Goal: Information Seeking & Learning: Learn about a topic

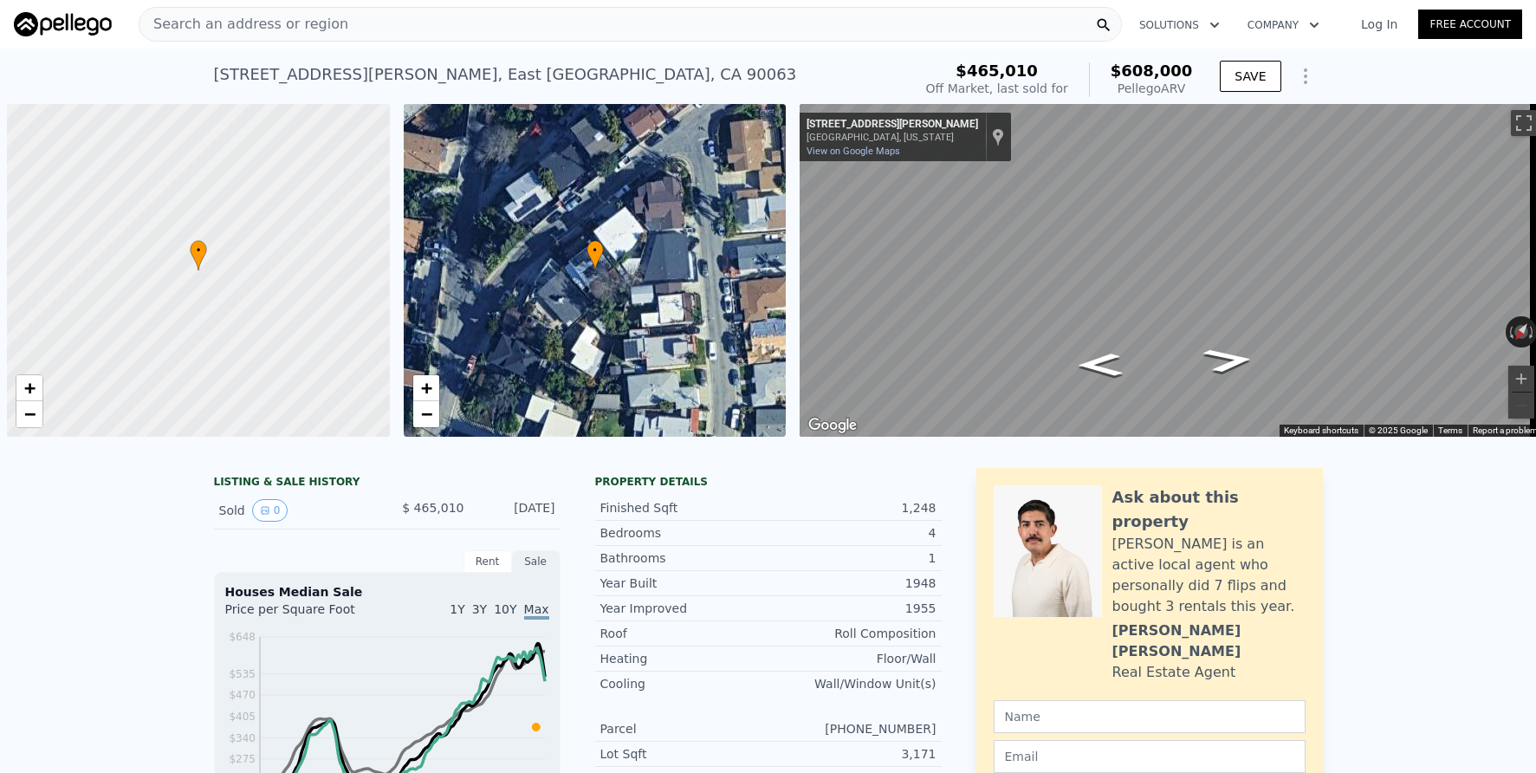
click at [358, 29] on div "Search an address or region" at bounding box center [630, 24] width 983 height 35
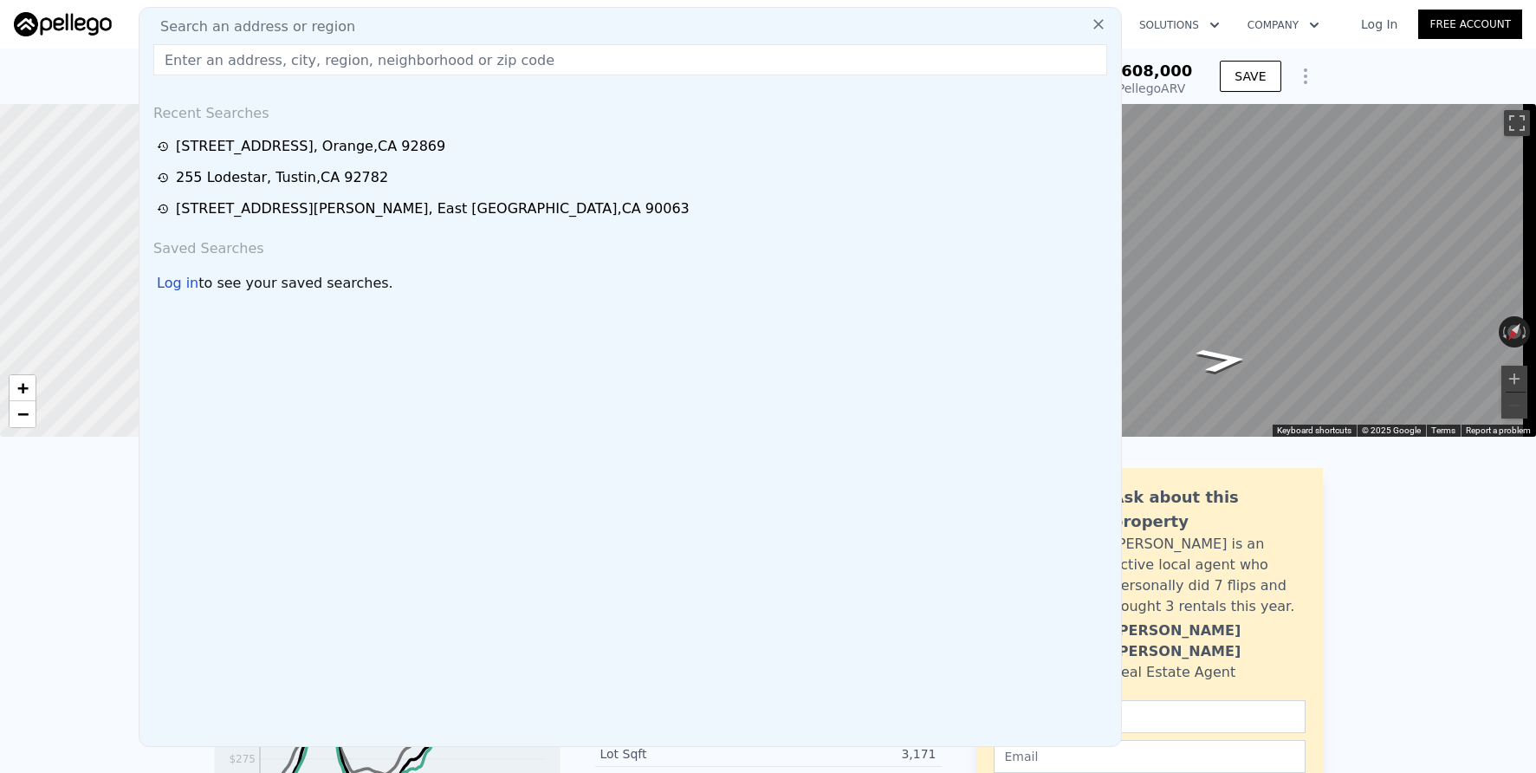
type input "3"
checkbox input "false"
checkbox input "true"
type input "$ 662,000"
type input "$ 127,138"
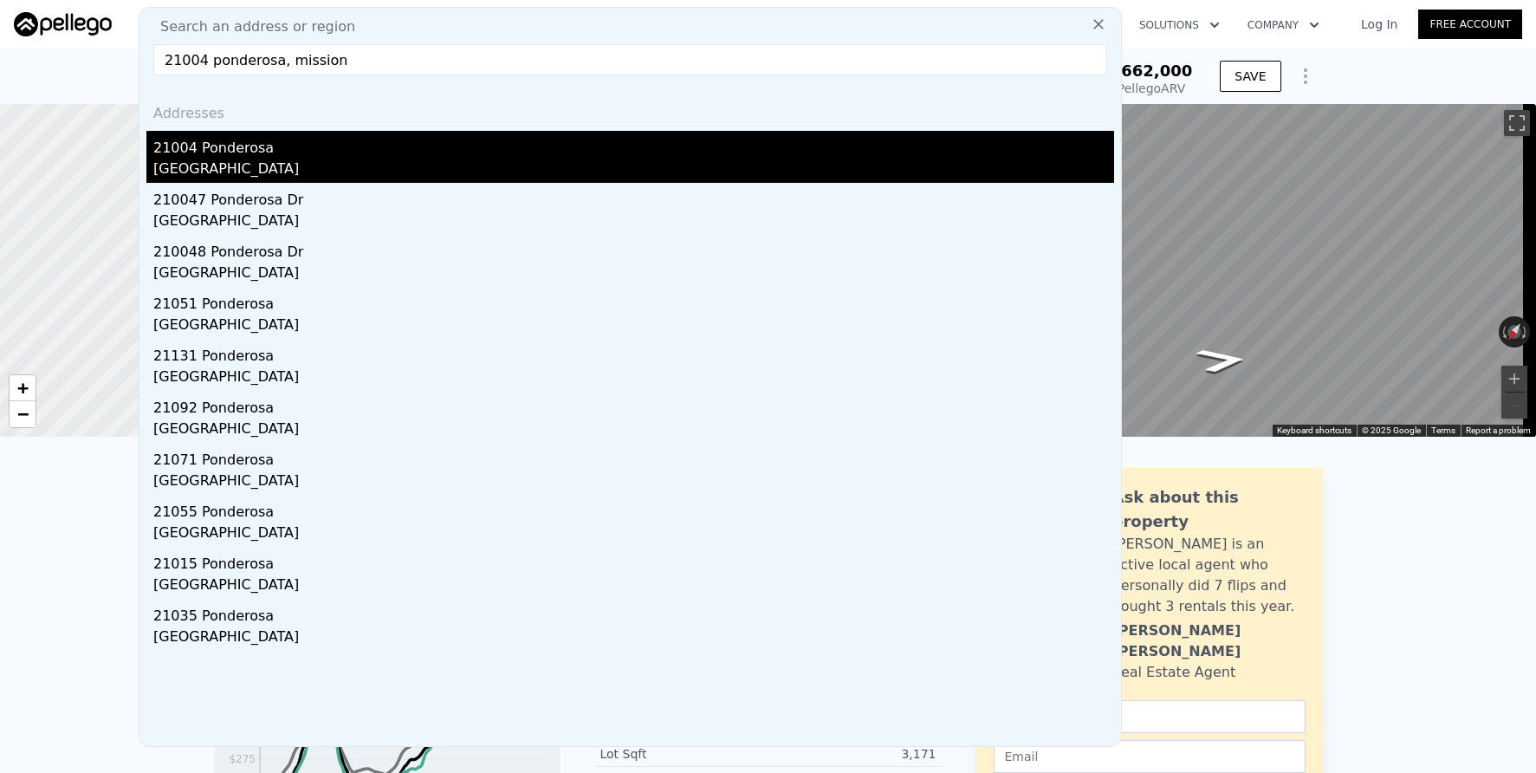
type input "21004 ponderosa, mission"
click at [386, 160] on div "[GEOGRAPHIC_DATA]" at bounding box center [633, 171] width 961 height 24
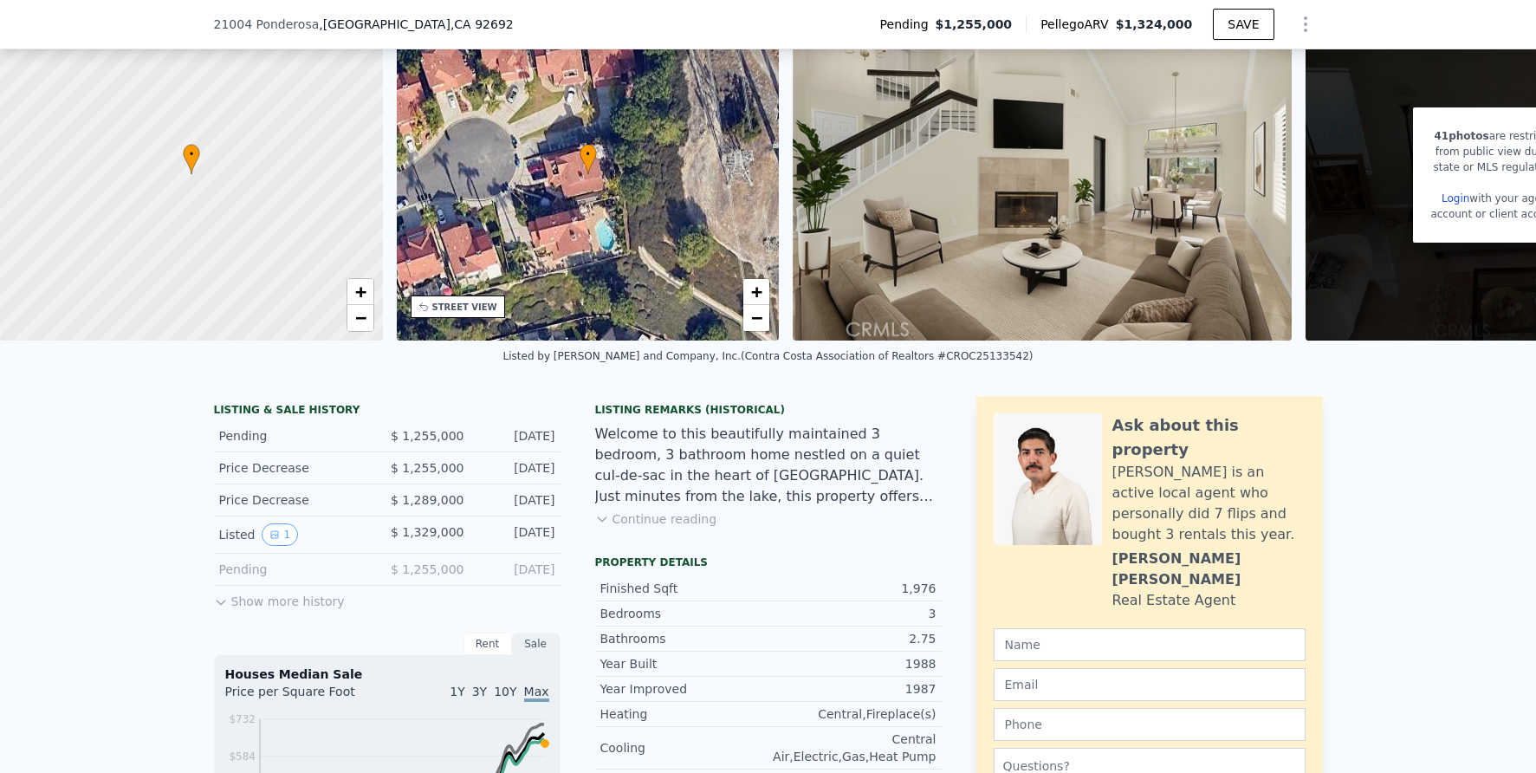
scroll to position [218, 0]
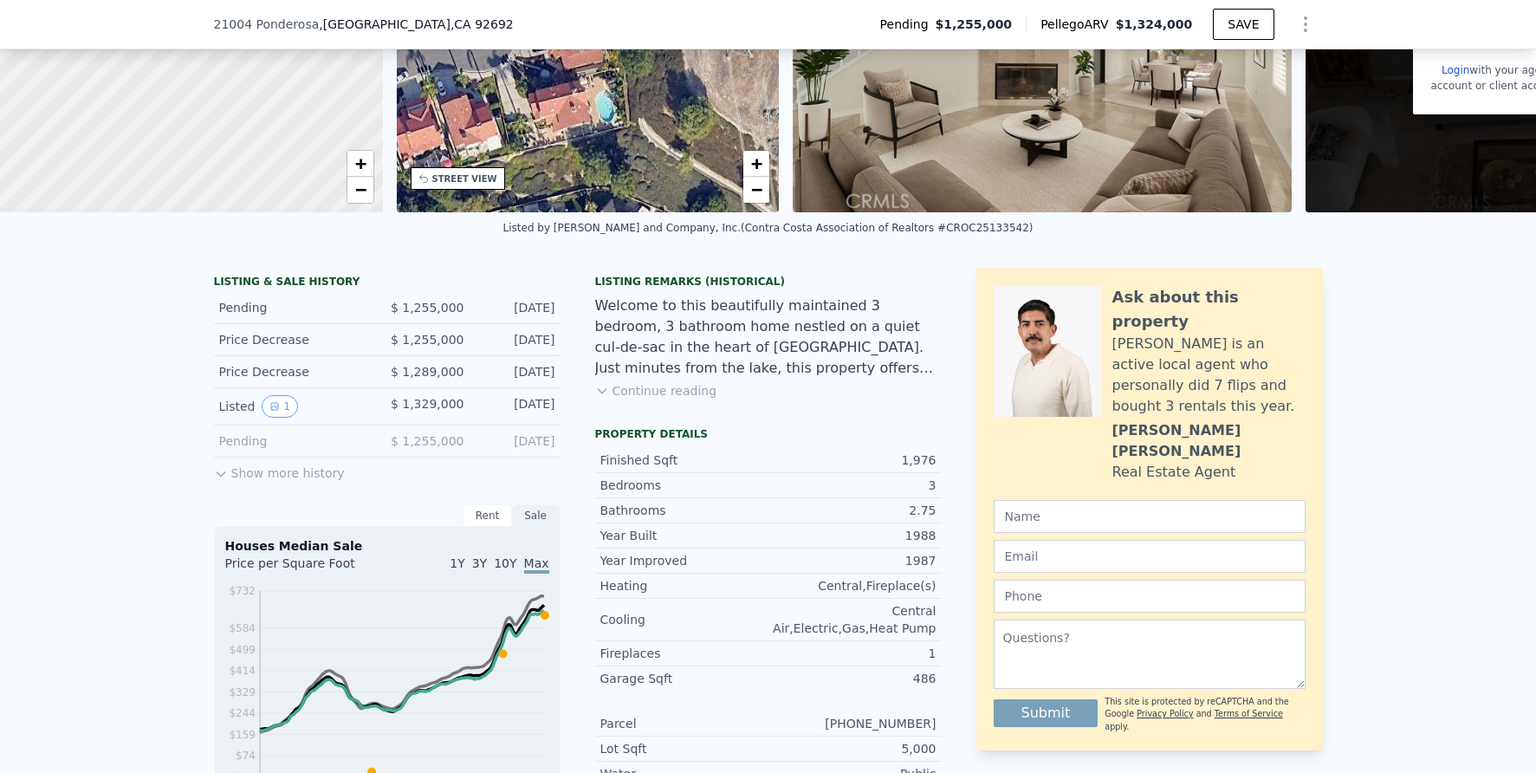
click at [287, 482] on button "Show more history" at bounding box center [279, 469] width 131 height 24
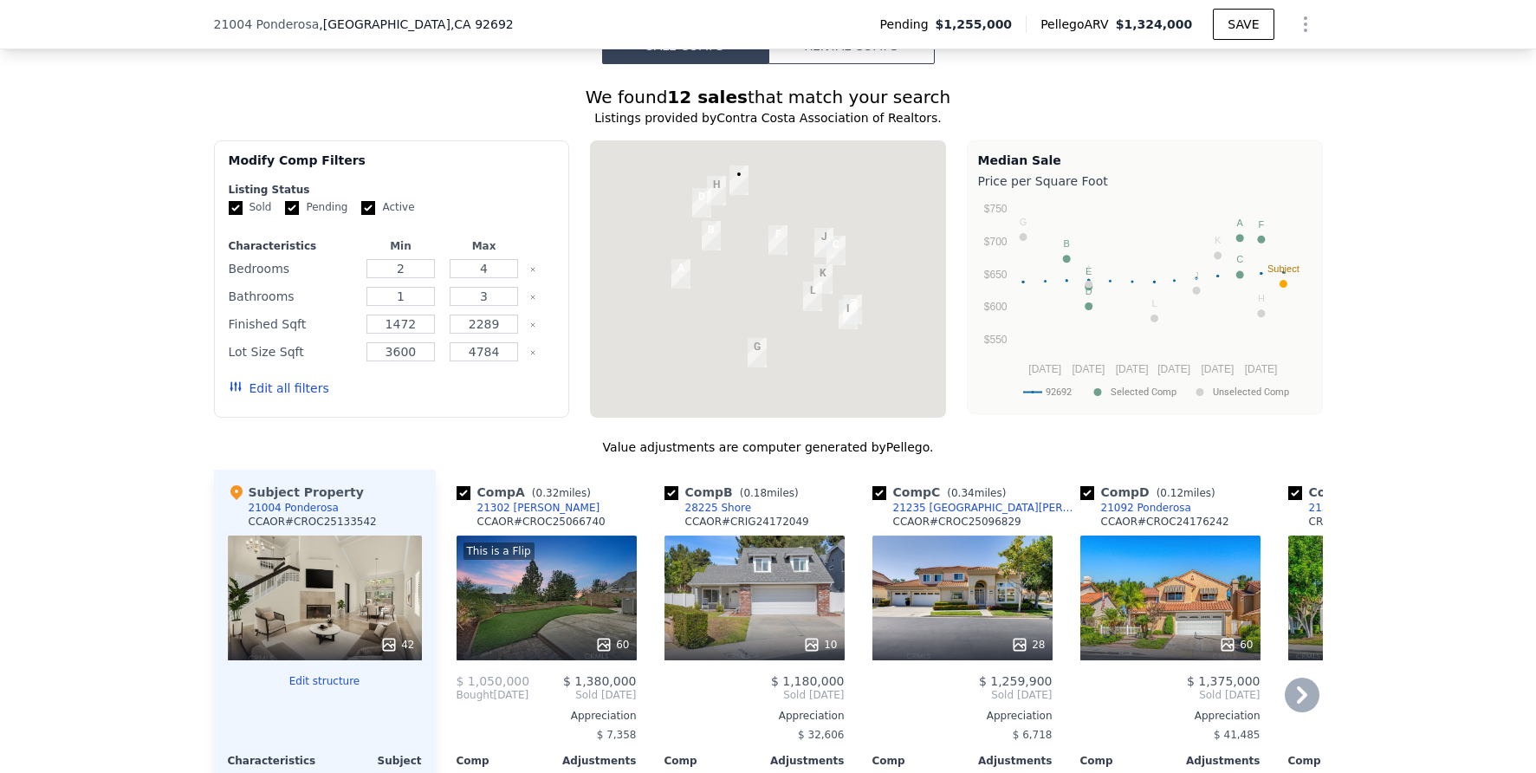
scroll to position [1800, 0]
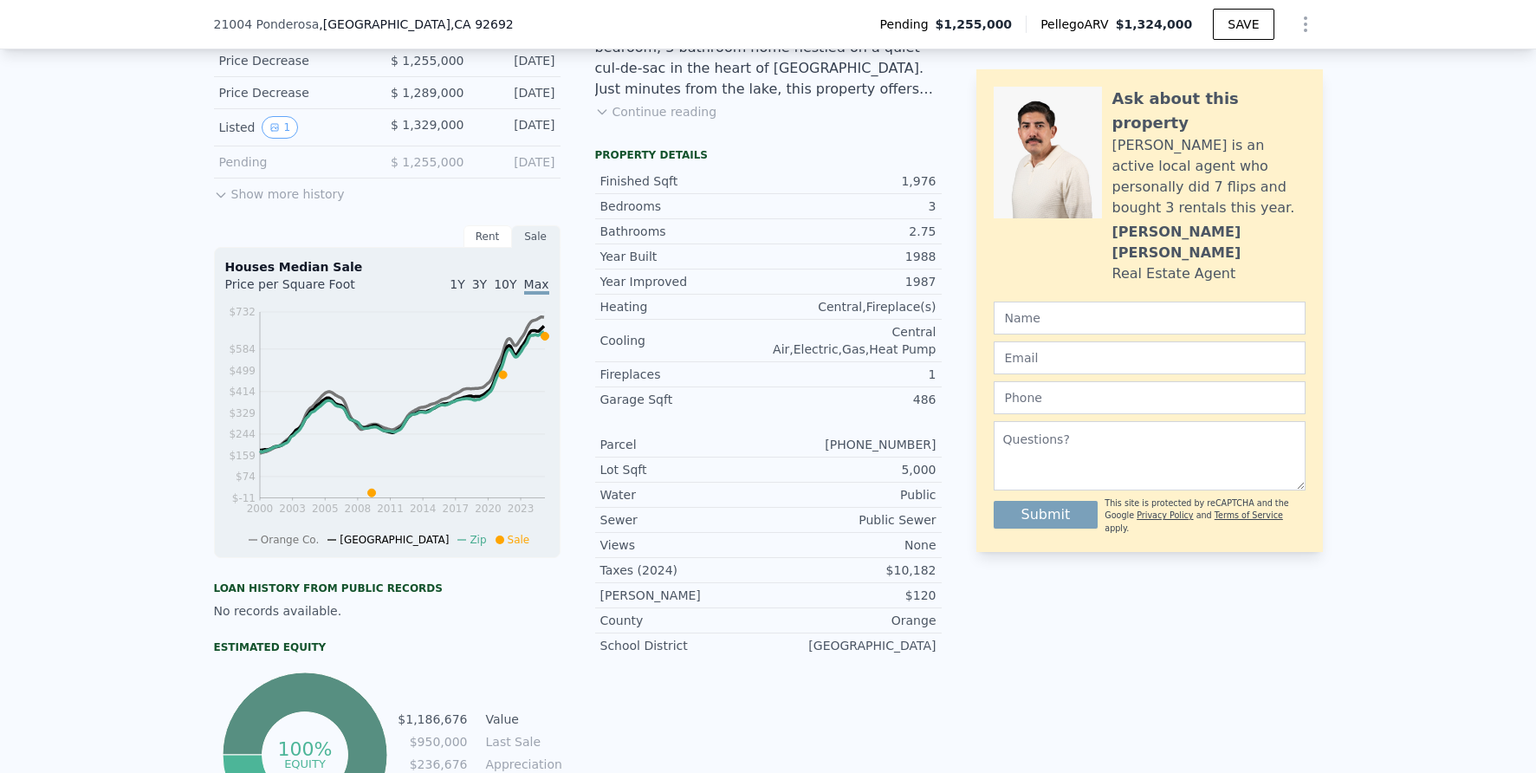
scroll to position [350, 0]
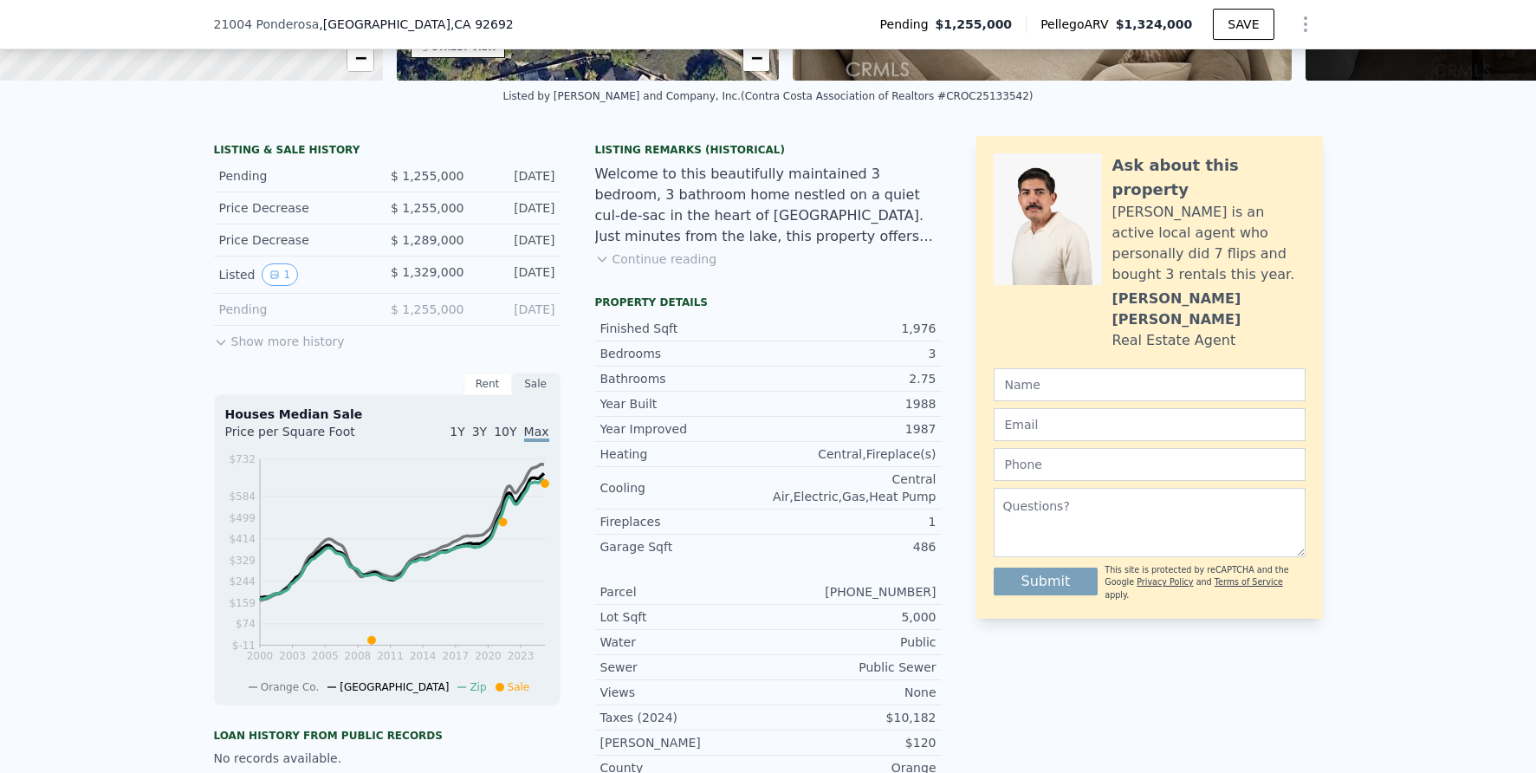
click at [264, 350] on button "Show more history" at bounding box center [279, 338] width 131 height 24
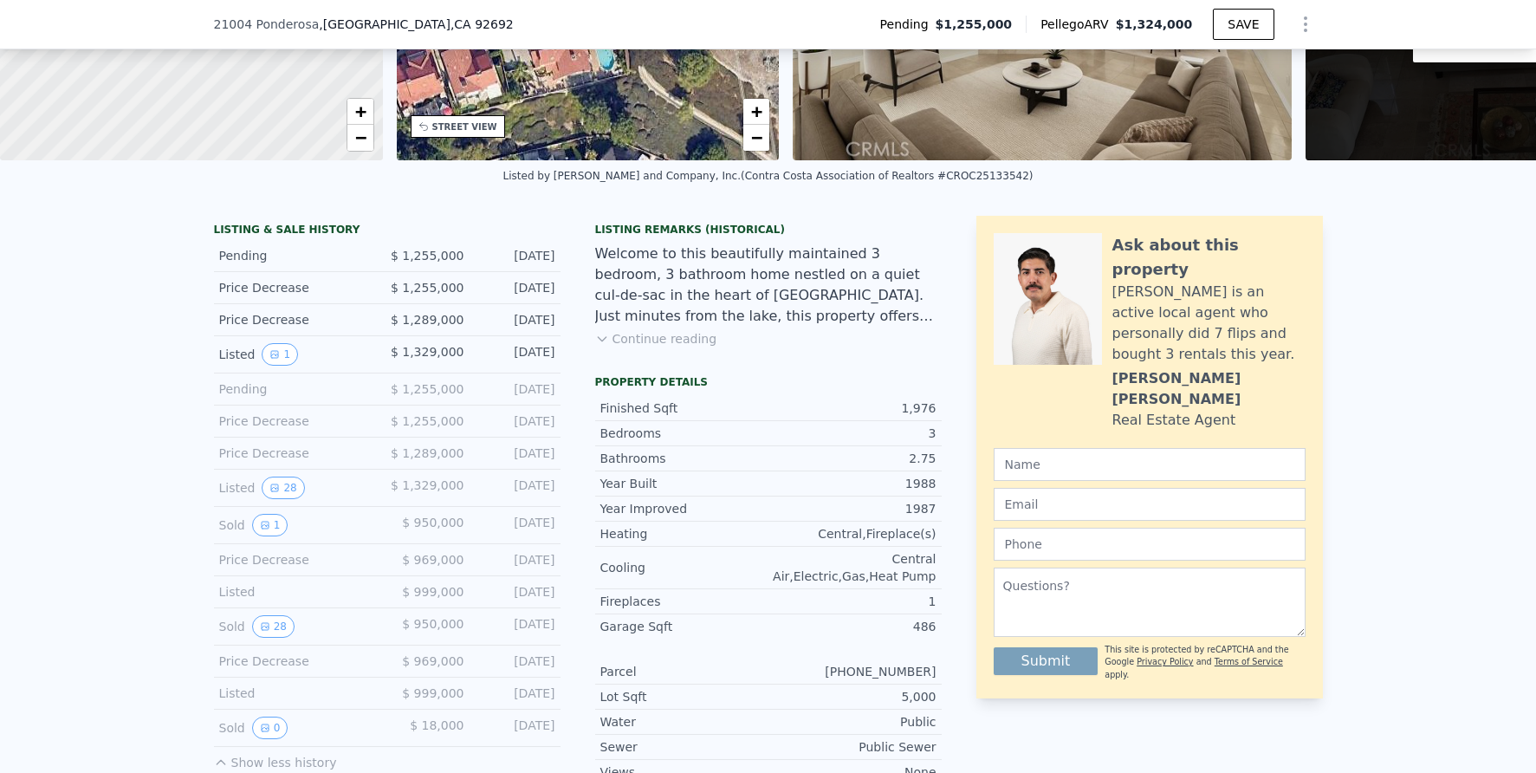
scroll to position [201, 0]
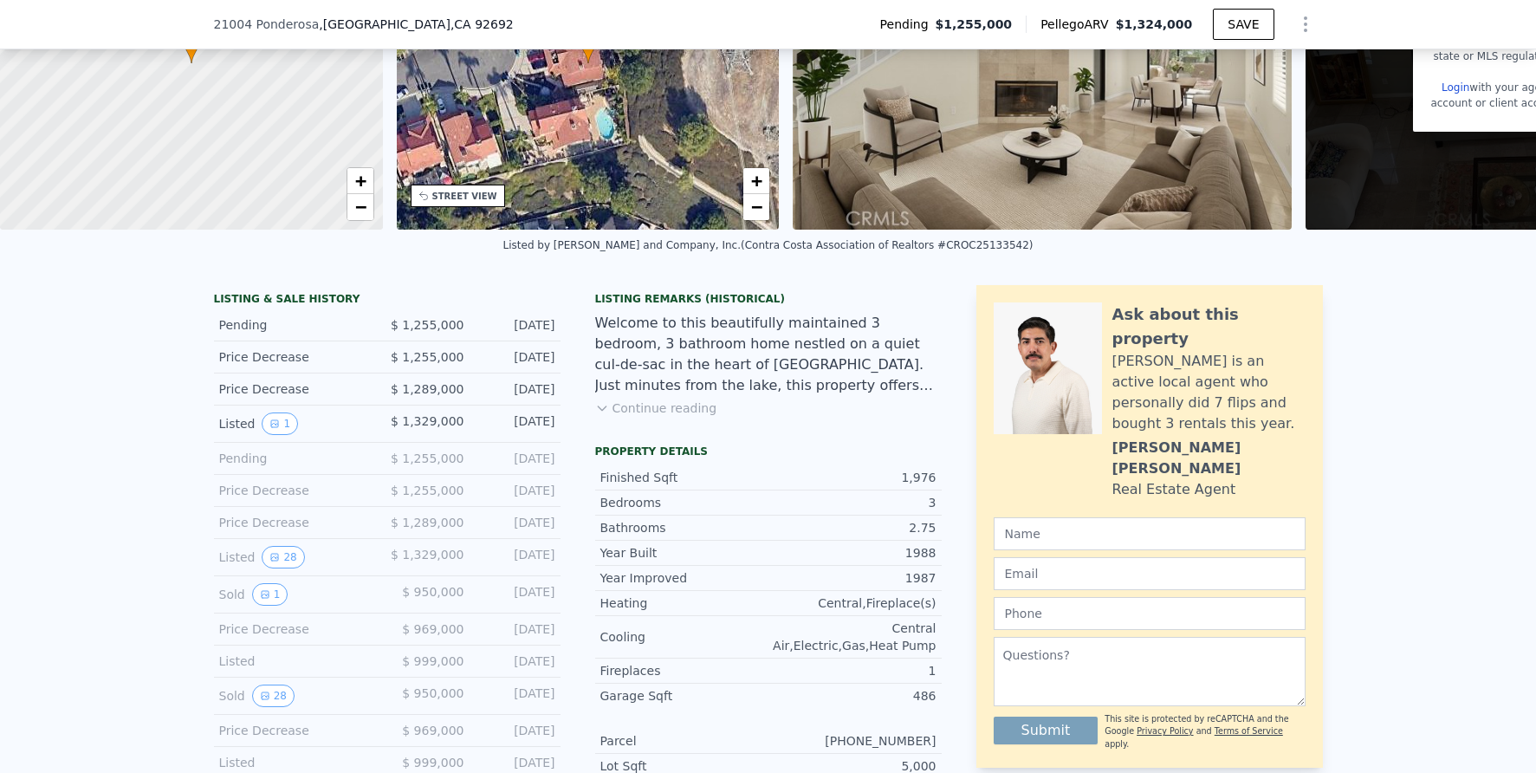
click at [659, 417] on button "Continue reading" at bounding box center [656, 407] width 122 height 17
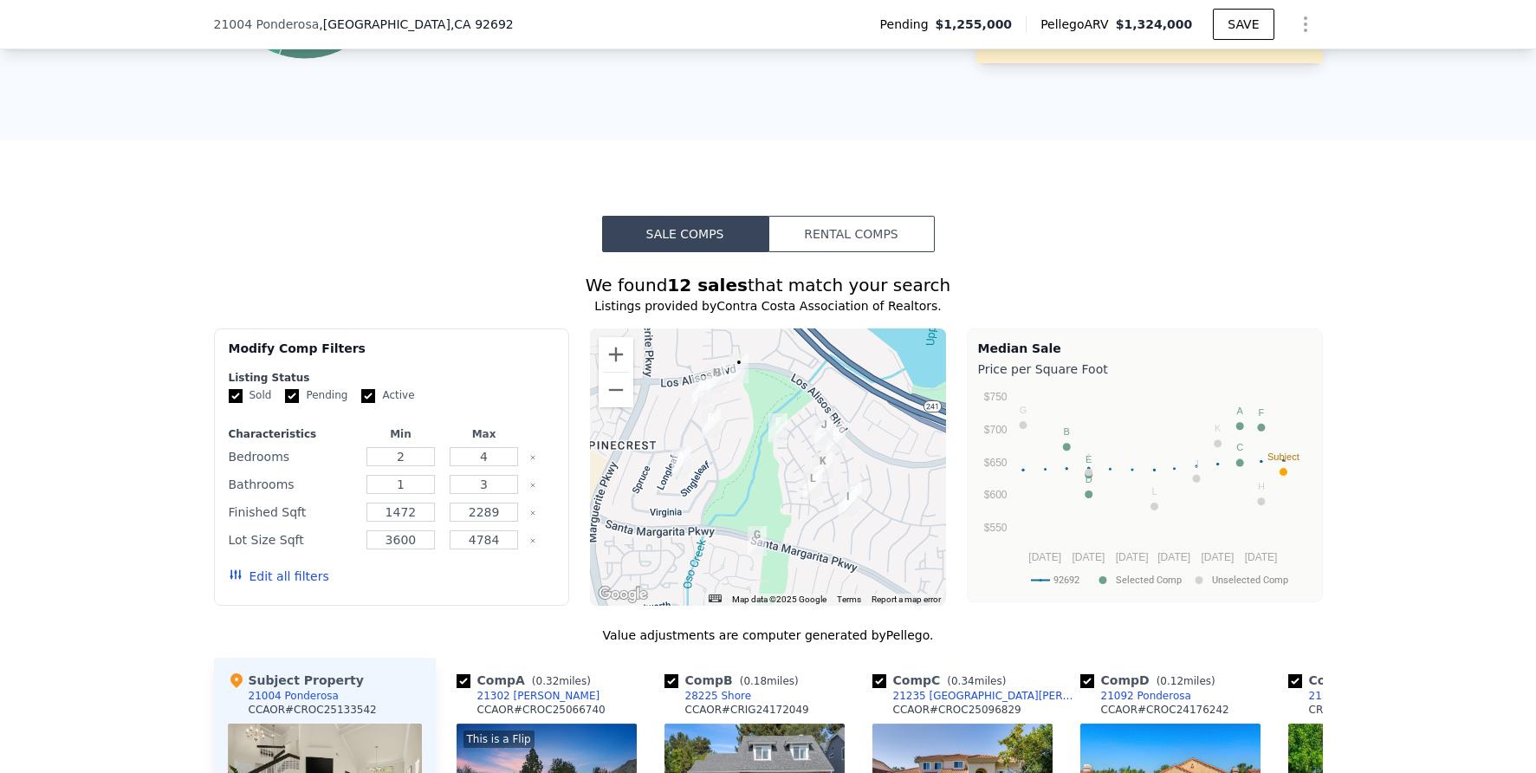
scroll to position [1669, 0]
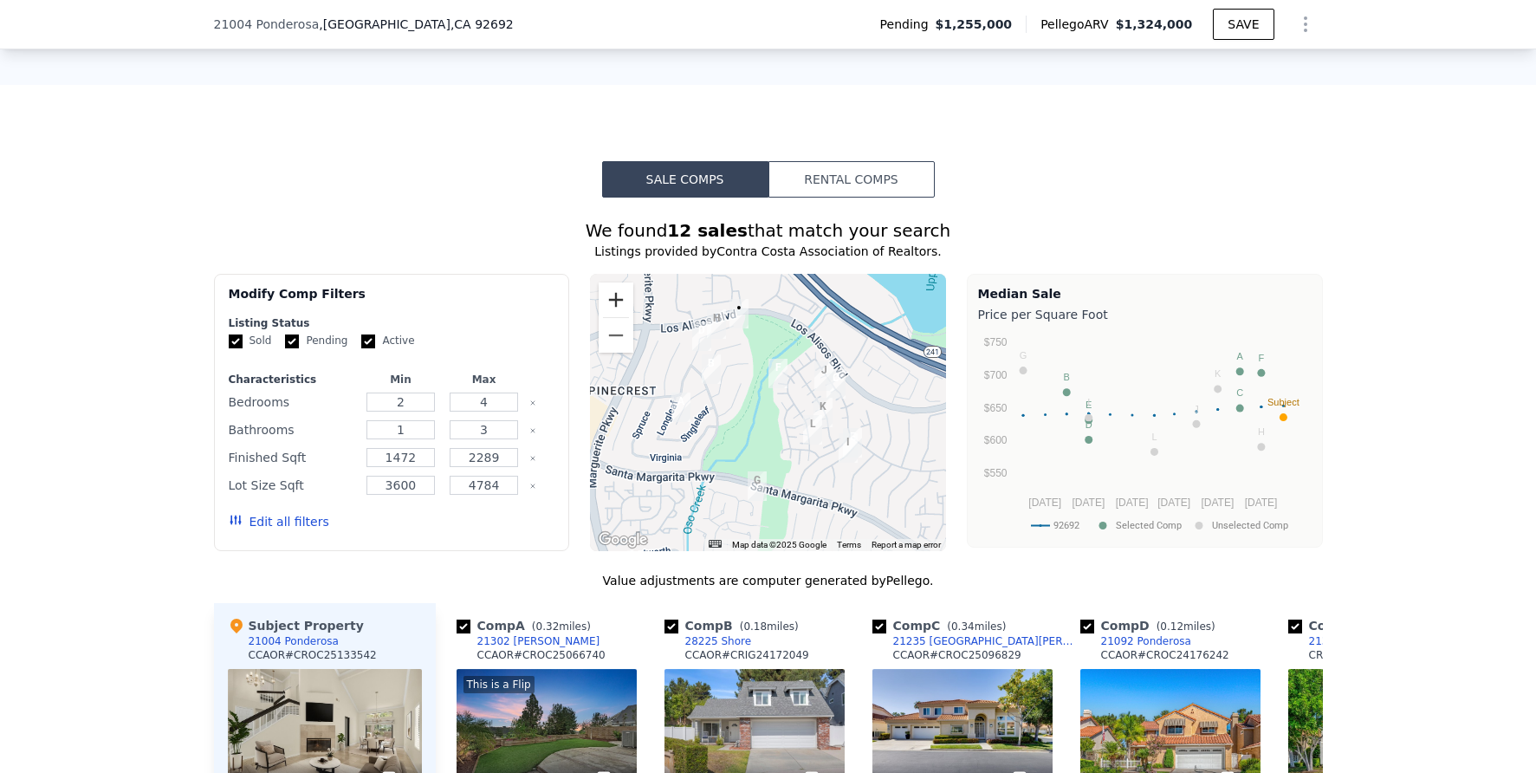
click at [609, 308] on button "Zoom in" at bounding box center [616, 299] width 35 height 35
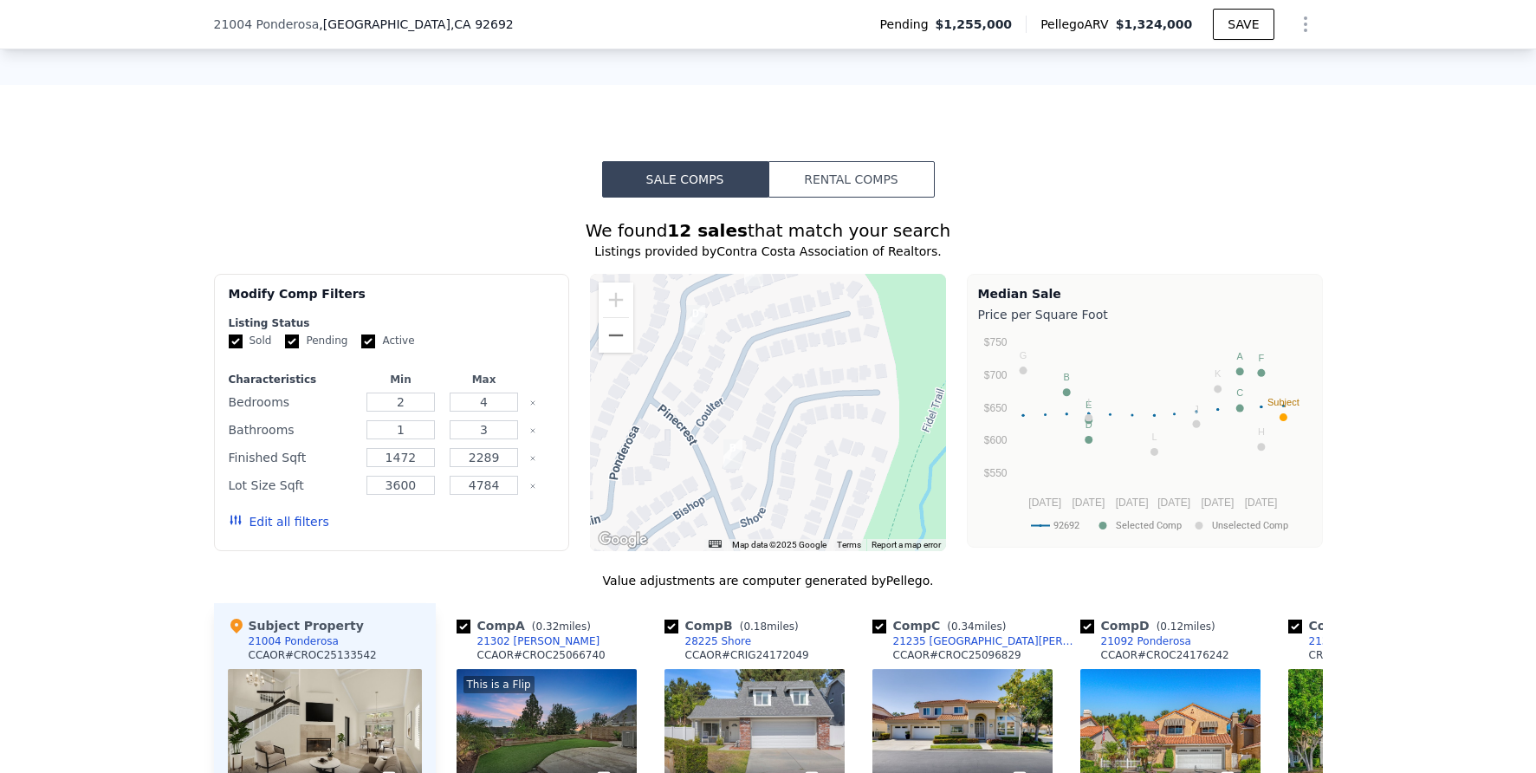
drag, startPoint x: 687, startPoint y: 337, endPoint x: 872, endPoint y: 511, distance: 254.4
click at [878, 520] on div at bounding box center [768, 412] width 356 height 277
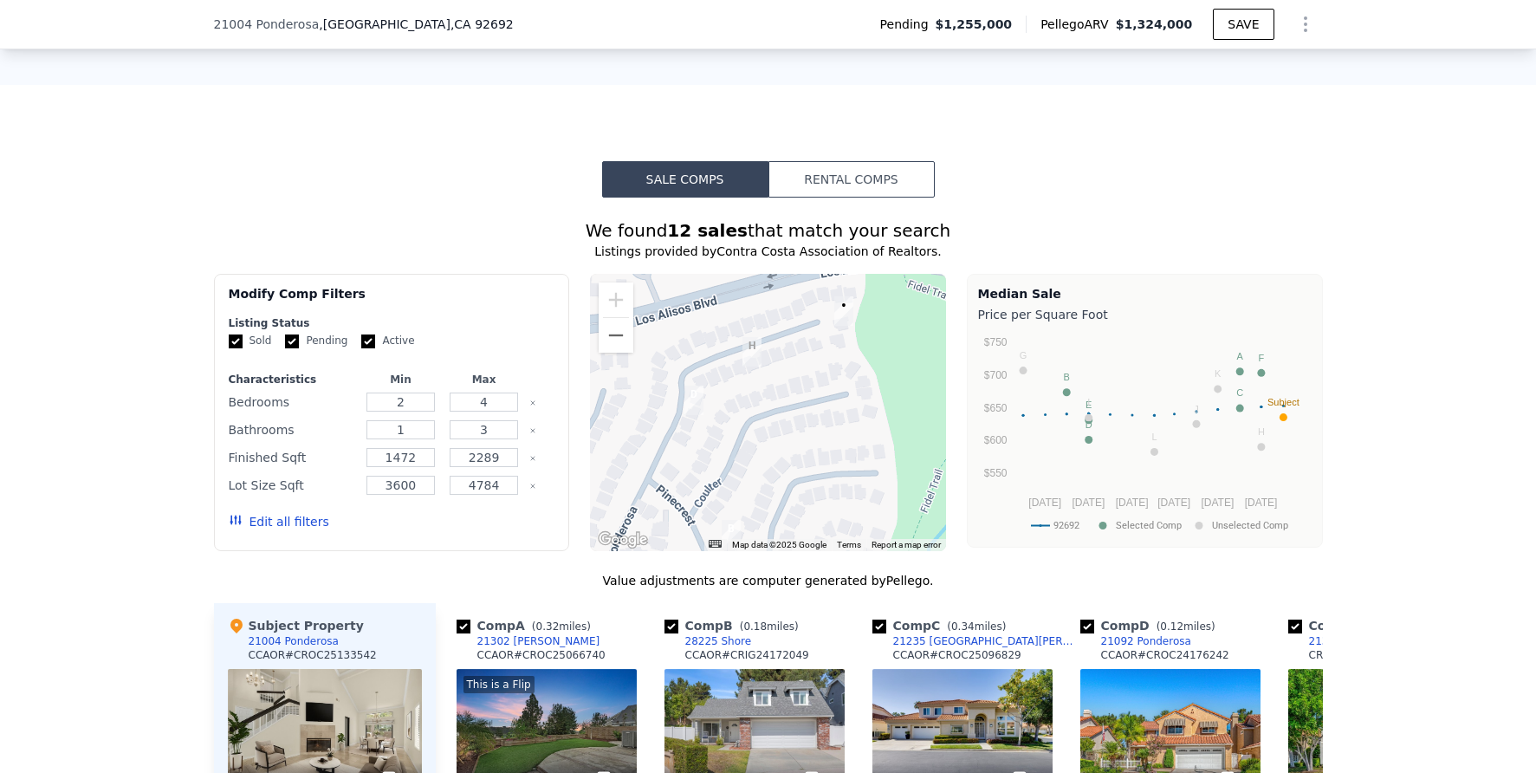
drag, startPoint x: 767, startPoint y: 313, endPoint x: 768, endPoint y: 397, distance: 84.0
click at [768, 397] on div at bounding box center [768, 412] width 356 height 277
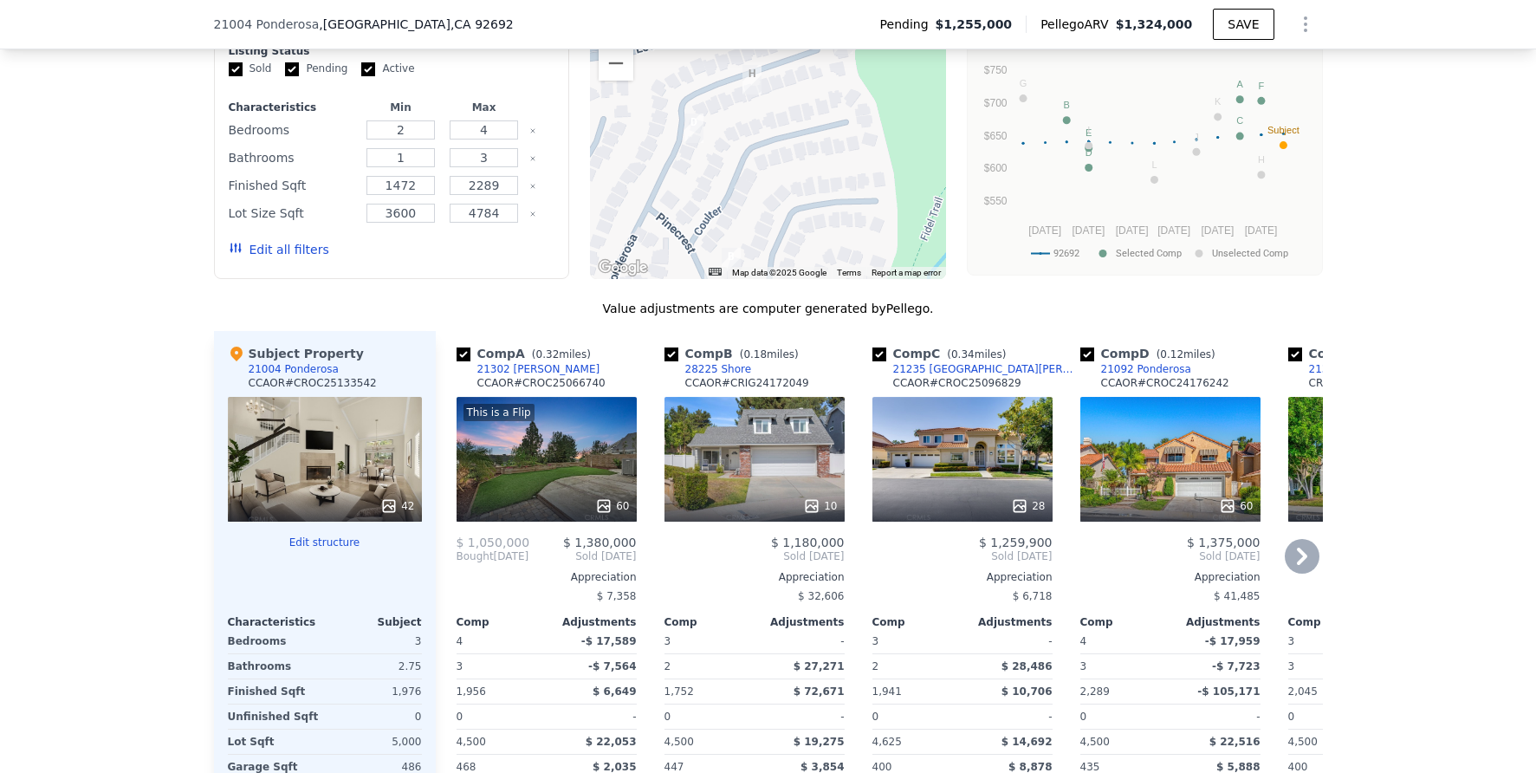
scroll to position [1944, 0]
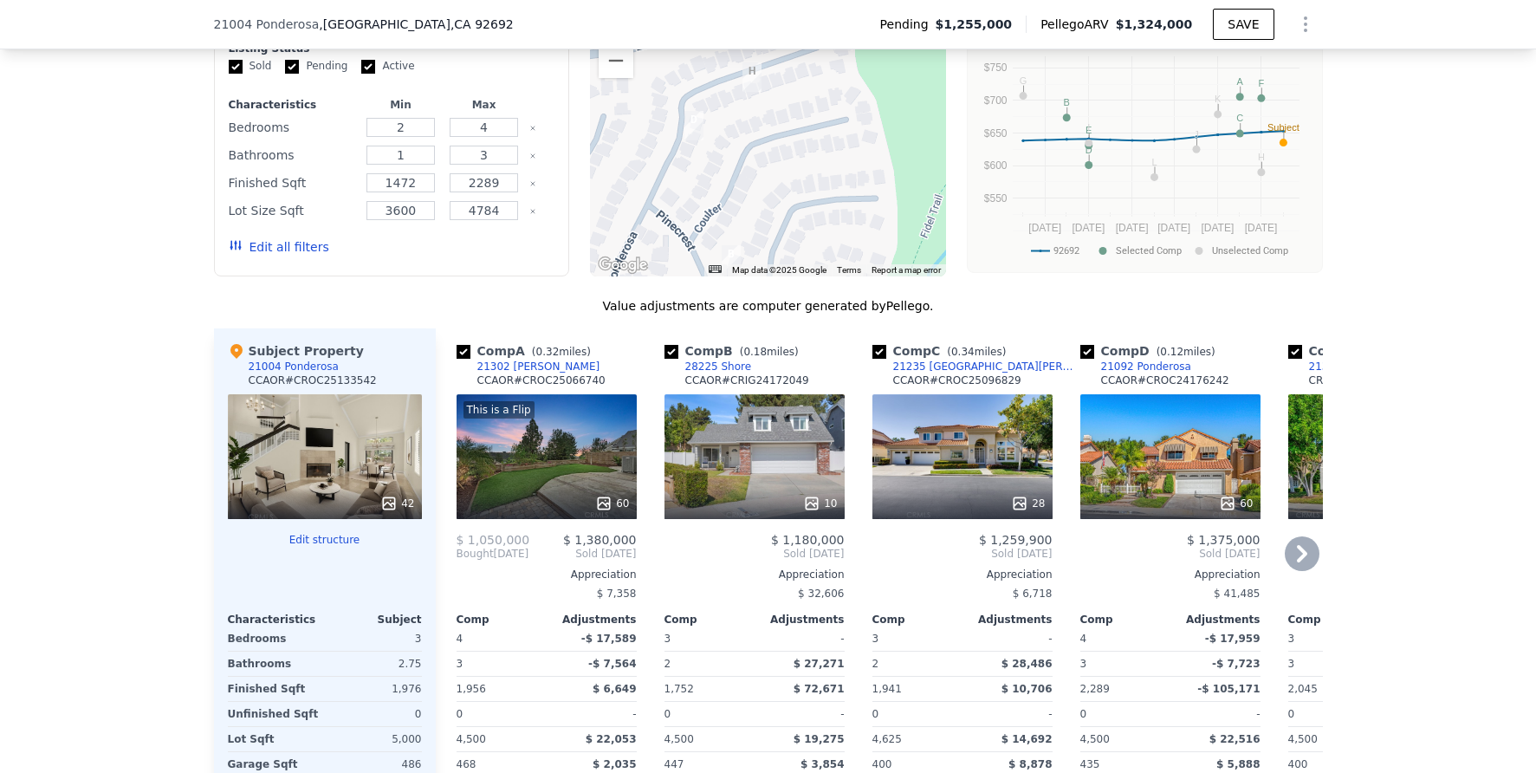
click at [1297, 562] on icon at bounding box center [1302, 553] width 10 height 17
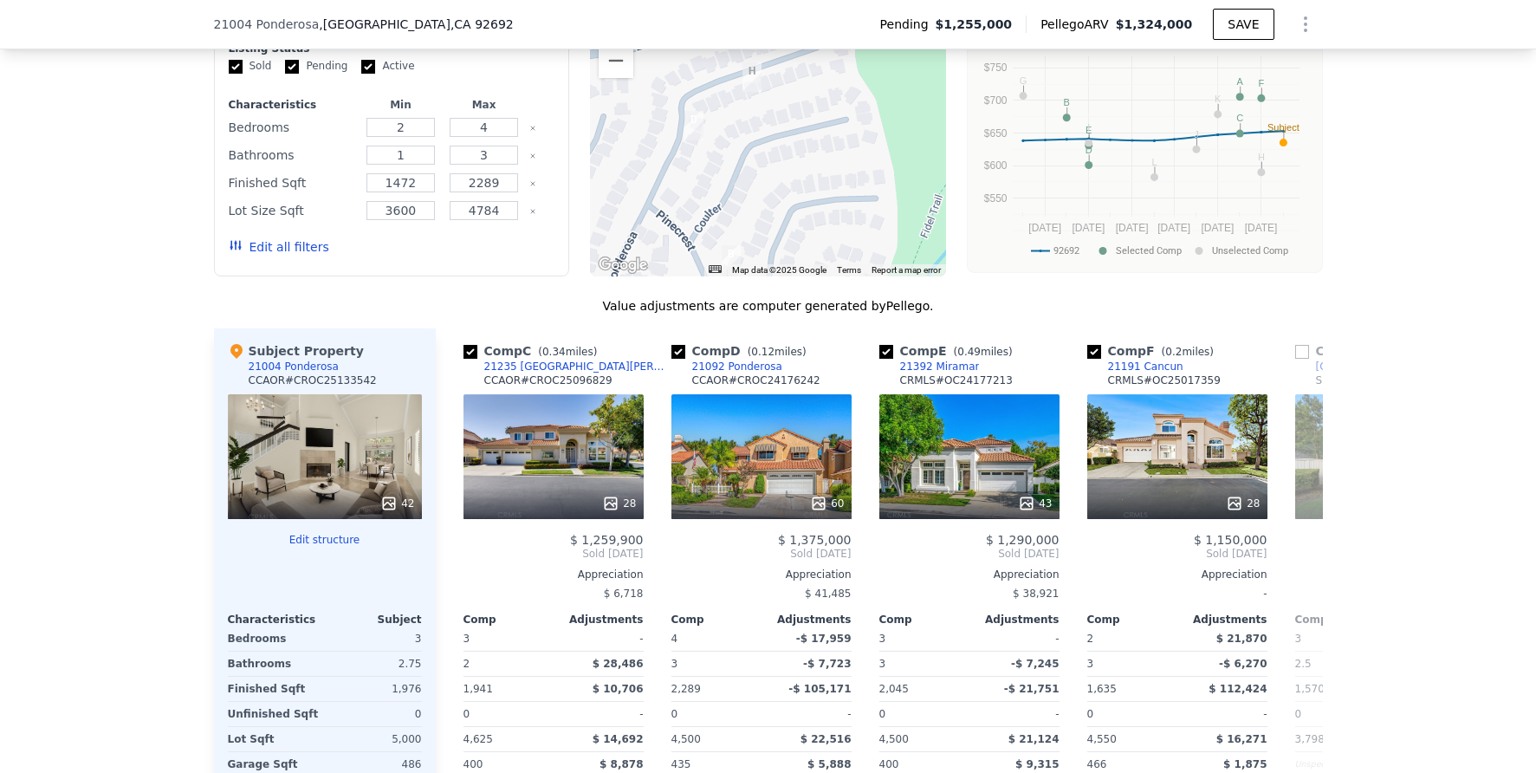
scroll to position [0, 416]
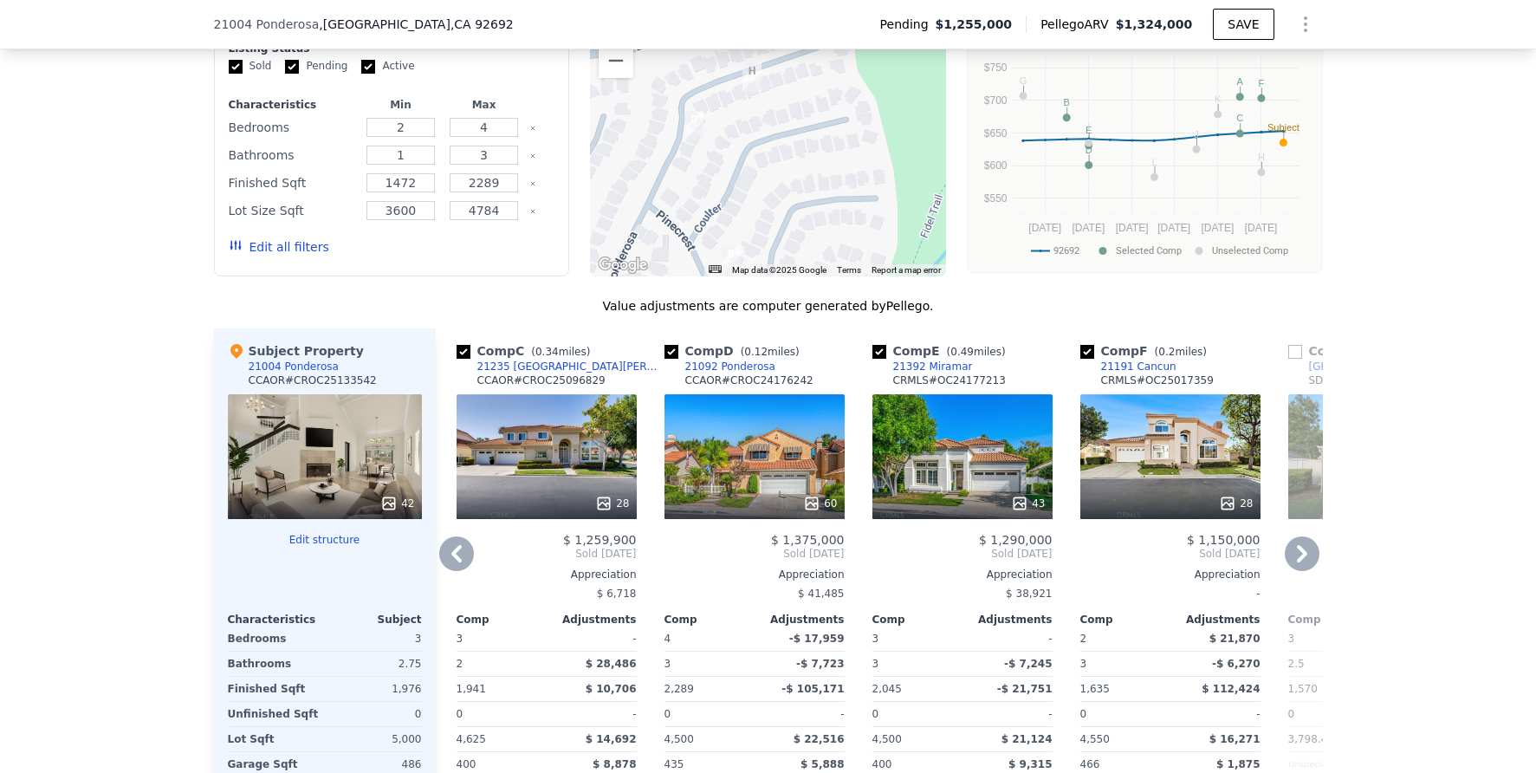
click at [1289, 564] on icon at bounding box center [1302, 553] width 35 height 35
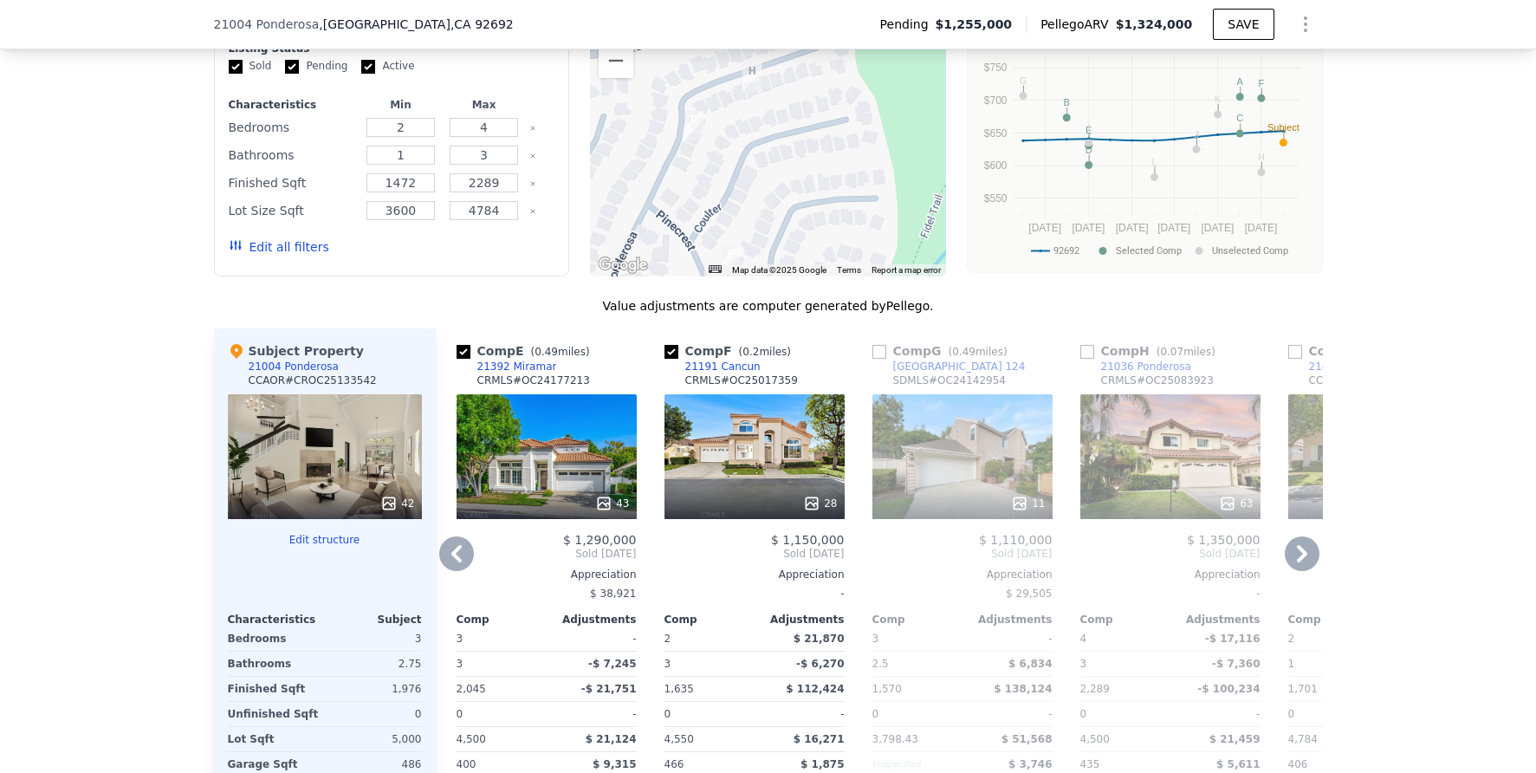
click at [1285, 562] on icon at bounding box center [1302, 553] width 35 height 35
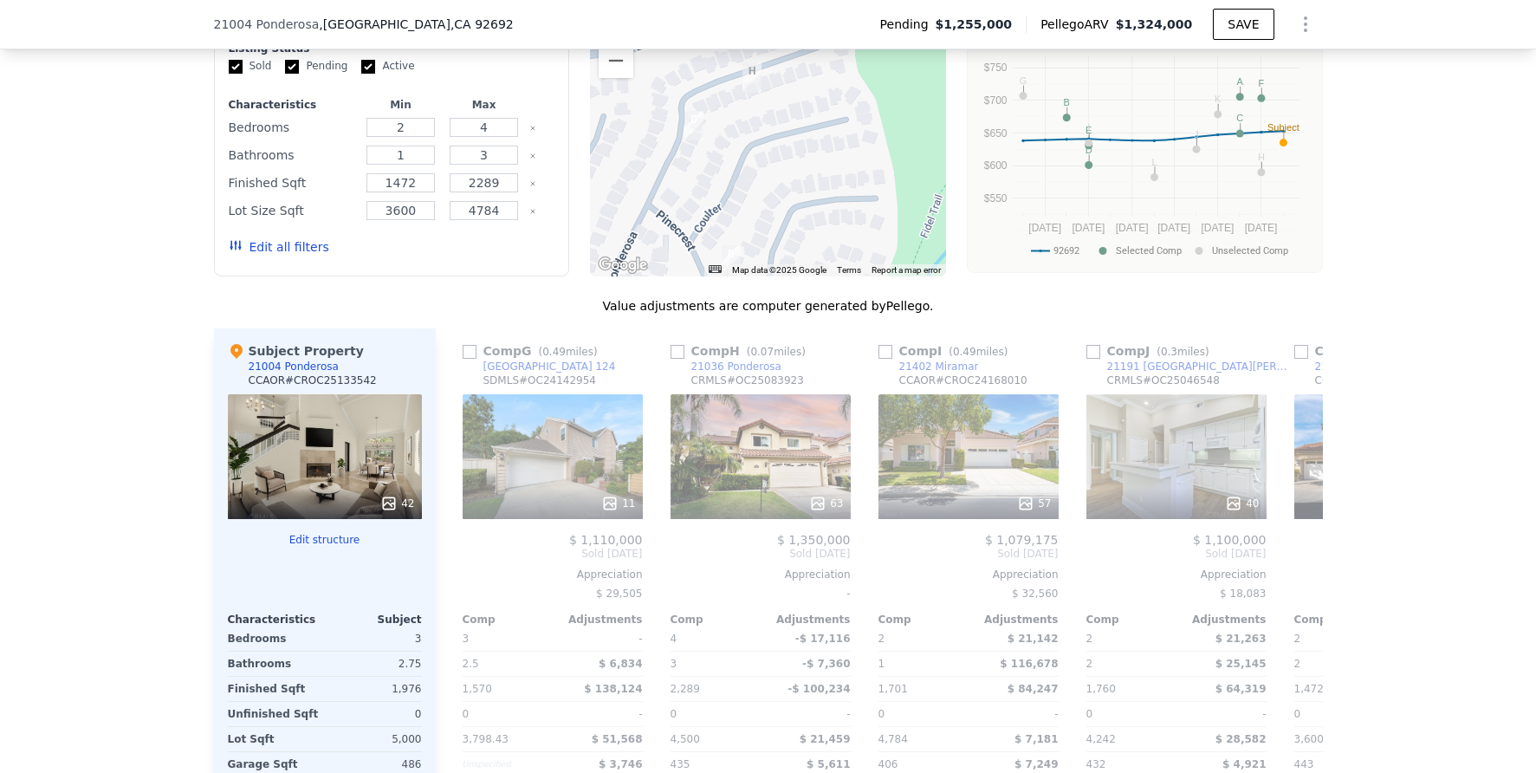
scroll to position [0, 1248]
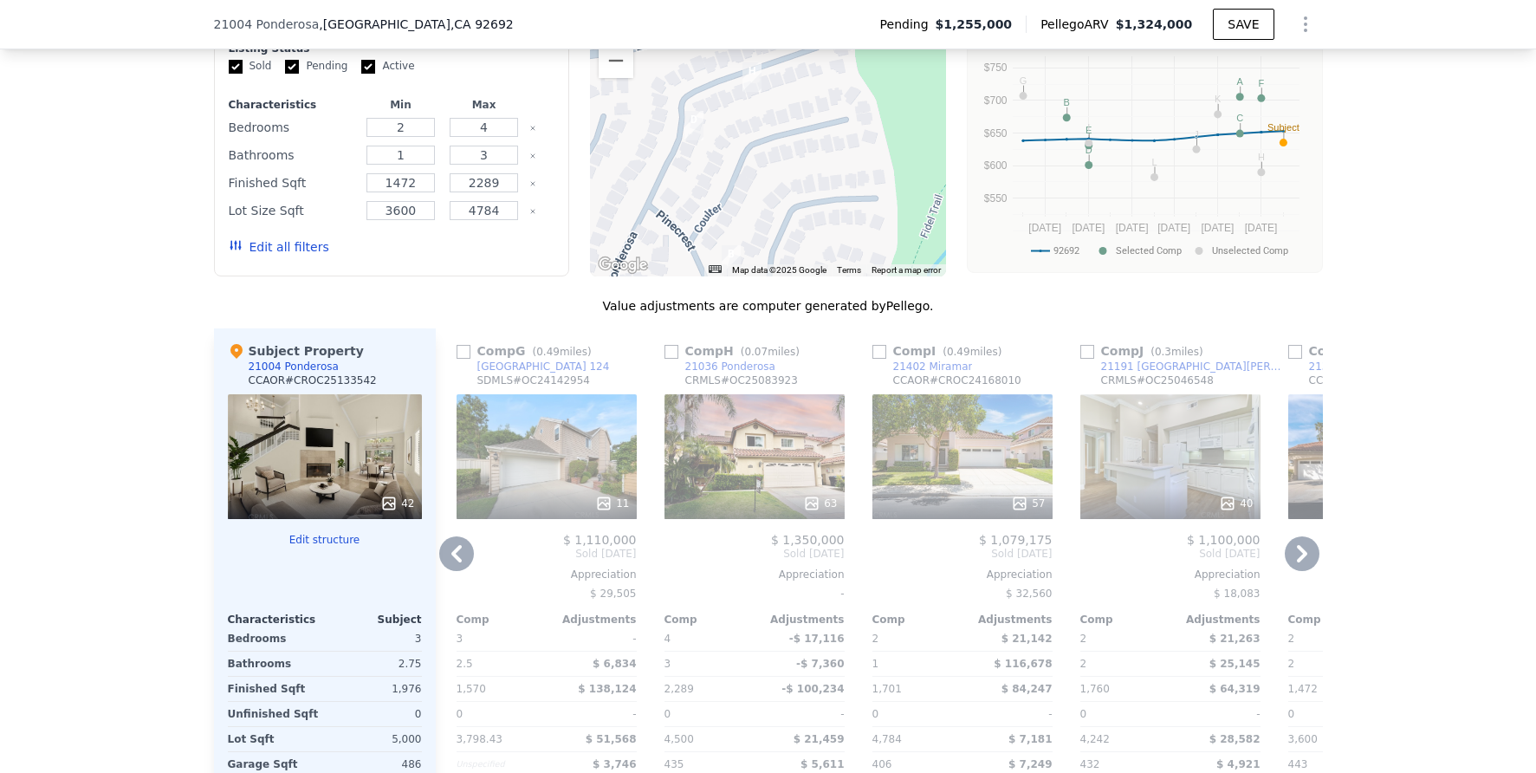
click at [742, 463] on div "63" at bounding box center [754, 456] width 180 height 125
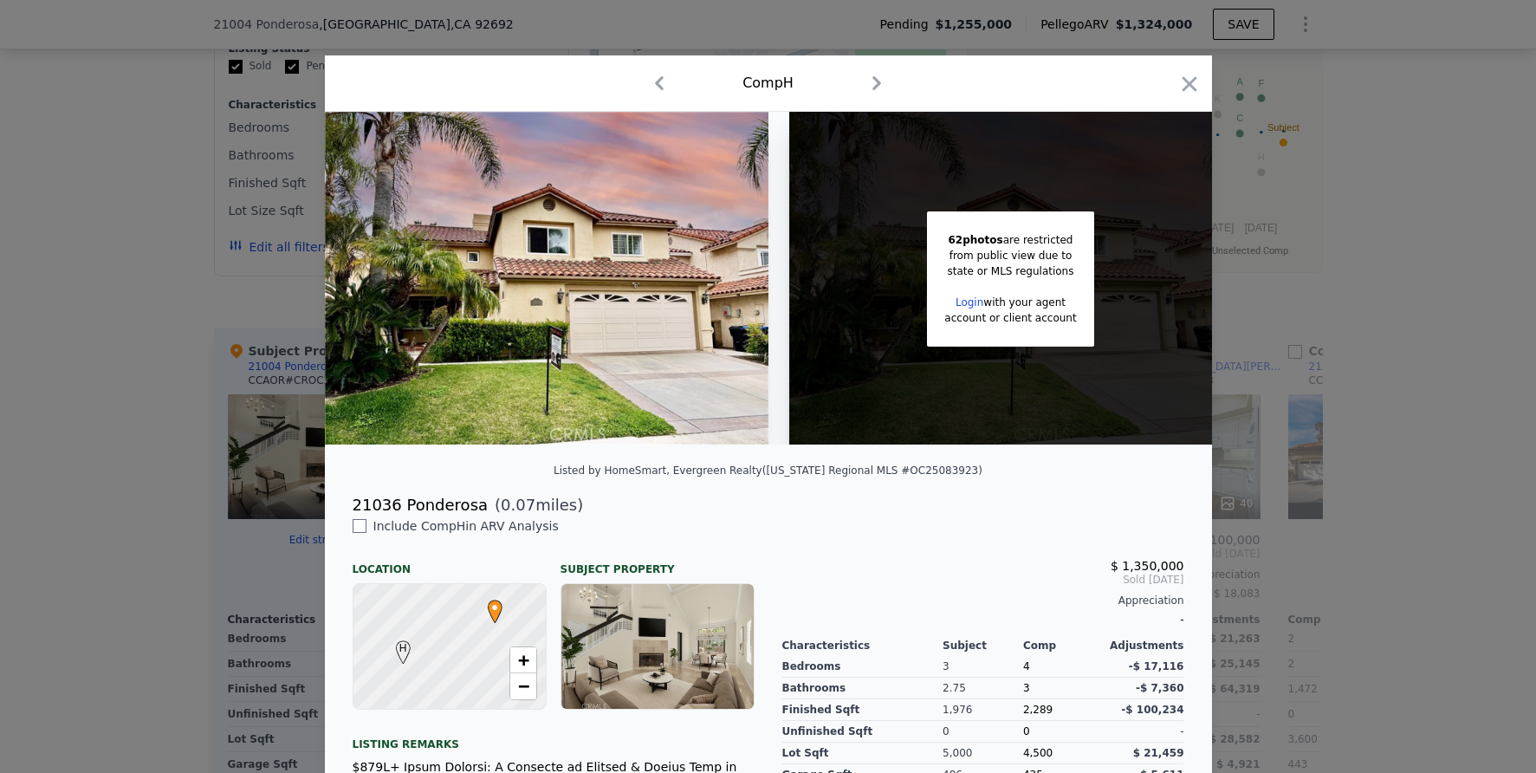
click at [1342, 396] on div at bounding box center [768, 386] width 1536 height 773
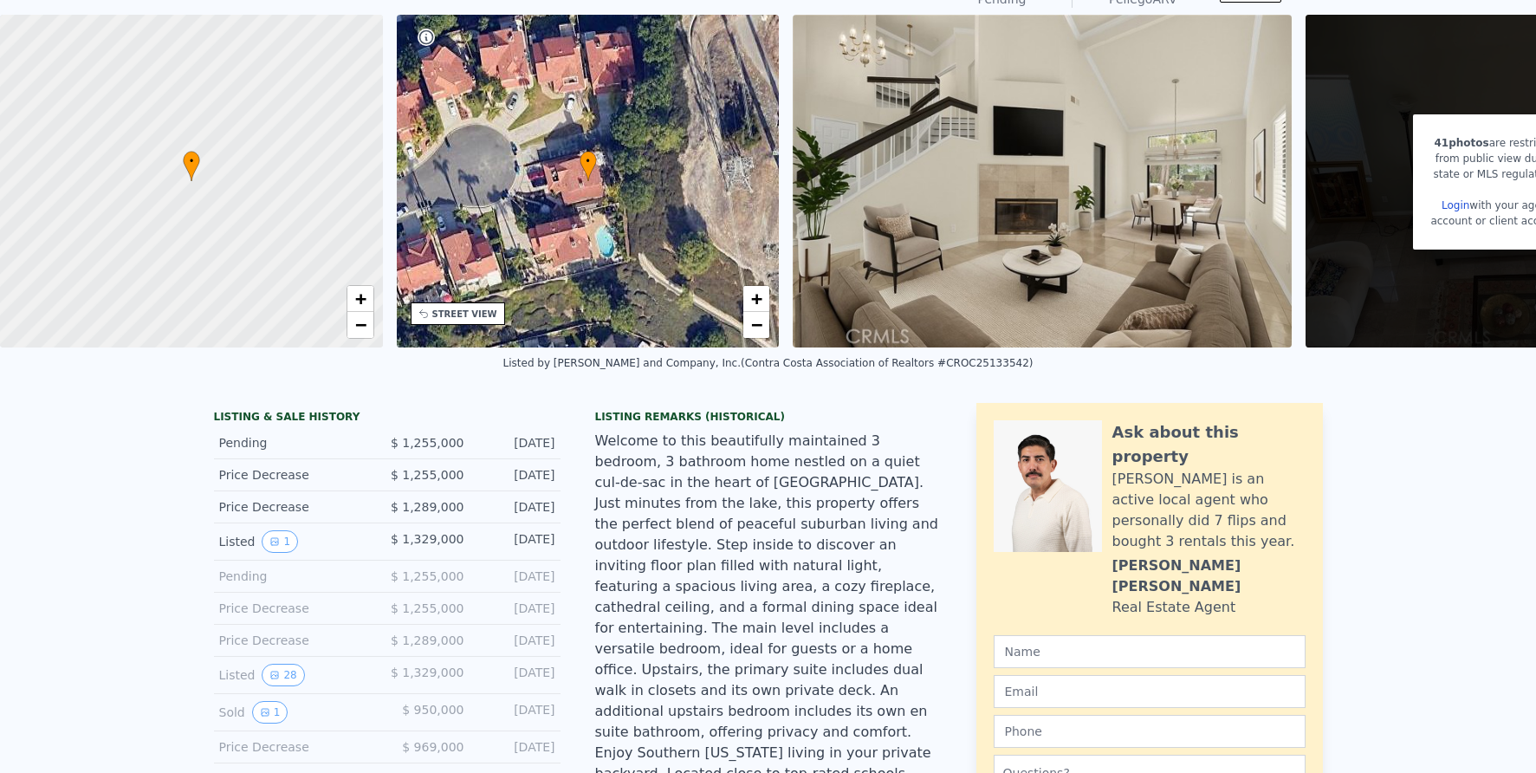
scroll to position [6, 0]
